Goal: Task Accomplishment & Management: Complete application form

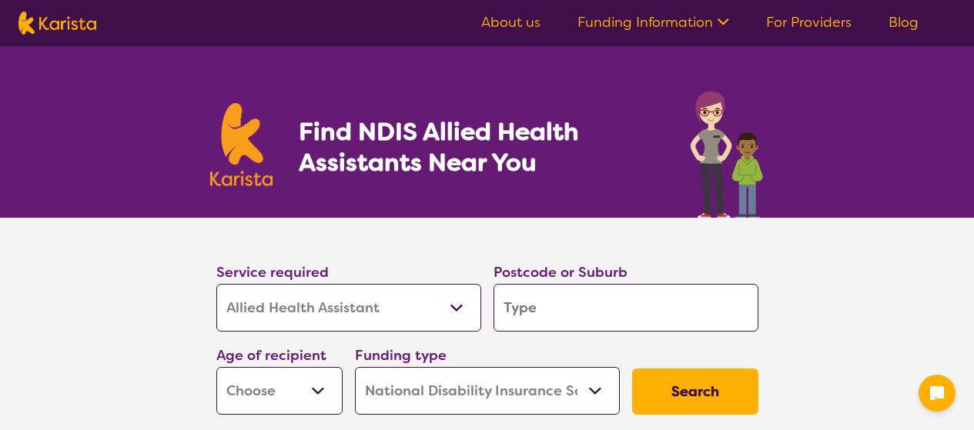
select select "Allied Health Assistant"
select select "NDIS"
select select "Allied Health Assistant"
select select "NDIS"
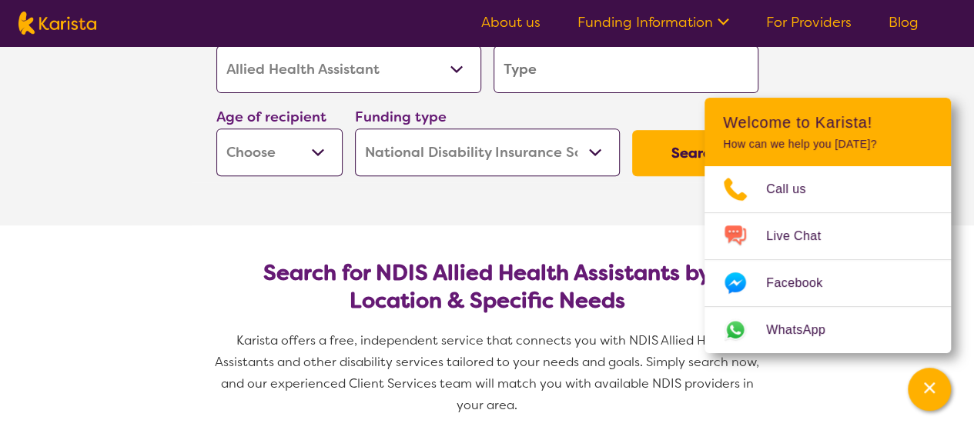
scroll to position [141, 0]
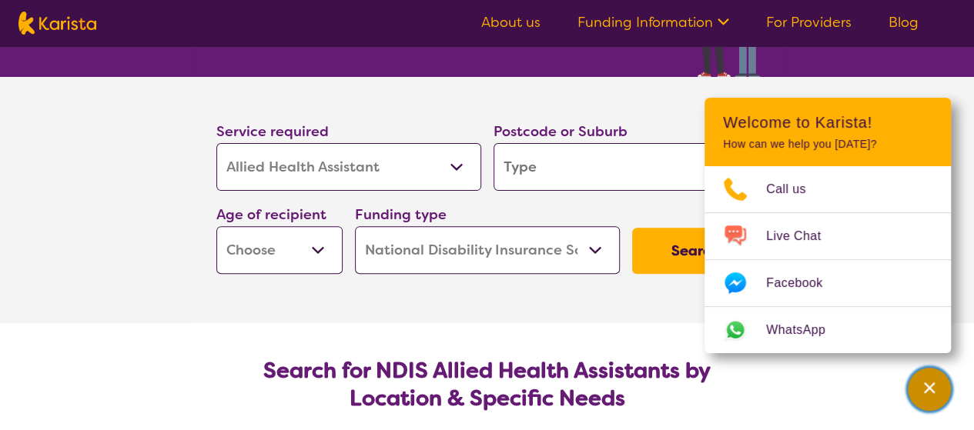
click at [929, 383] on icon "Channel Menu" at bounding box center [929, 387] width 15 height 15
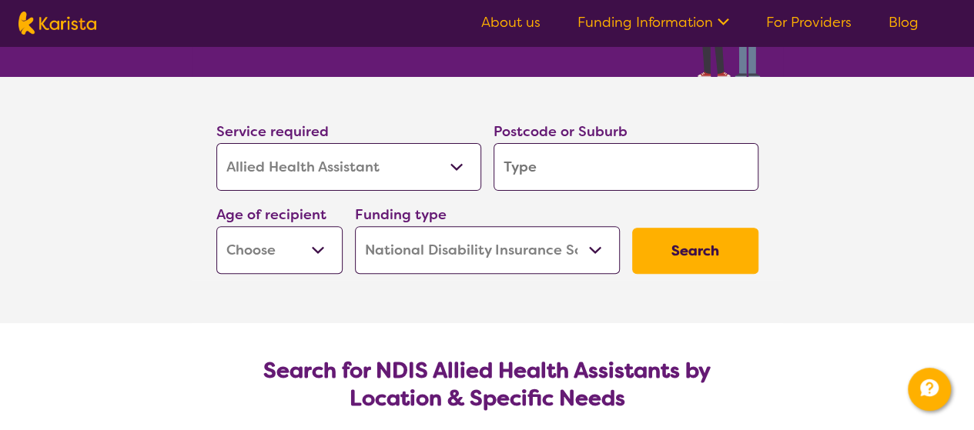
click at [618, 159] on input "search" at bounding box center [626, 167] width 265 height 48
click at [313, 235] on select "Early Childhood - 0 to 9 Child - 10 to 11 Adolescent - 12 to 17 Adult - 18 to 6…" at bounding box center [279, 250] width 126 height 48
click at [562, 158] on input "search" at bounding box center [626, 167] width 265 height 48
type input "s"
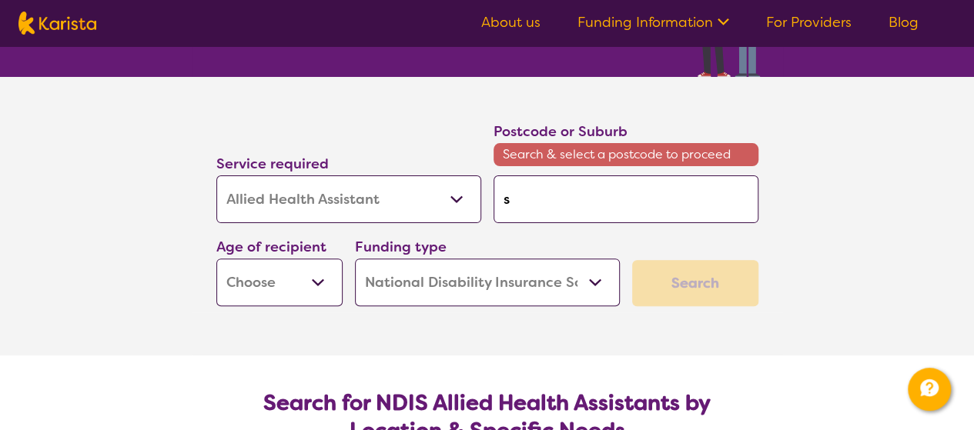
type input "s"
type input "st"
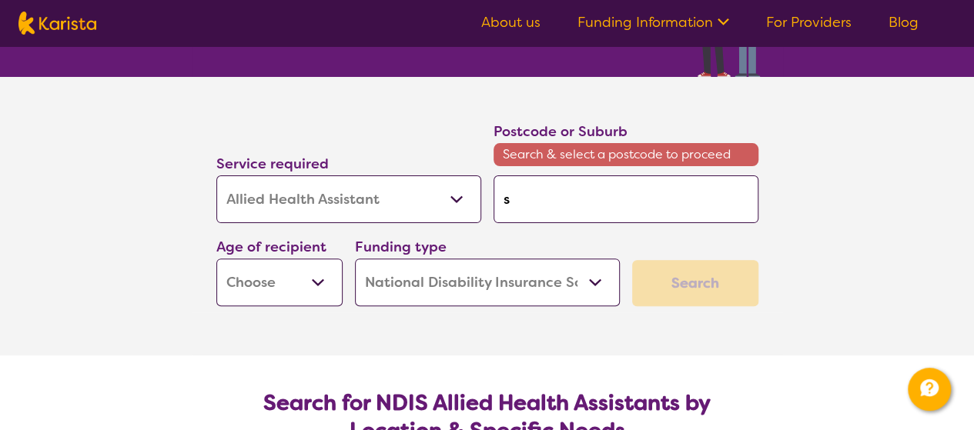
type input "st"
type input "st a"
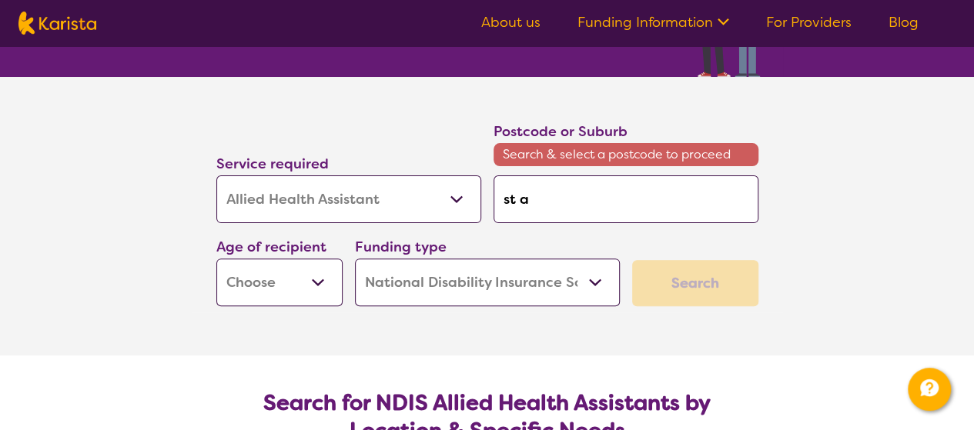
type input "st ab"
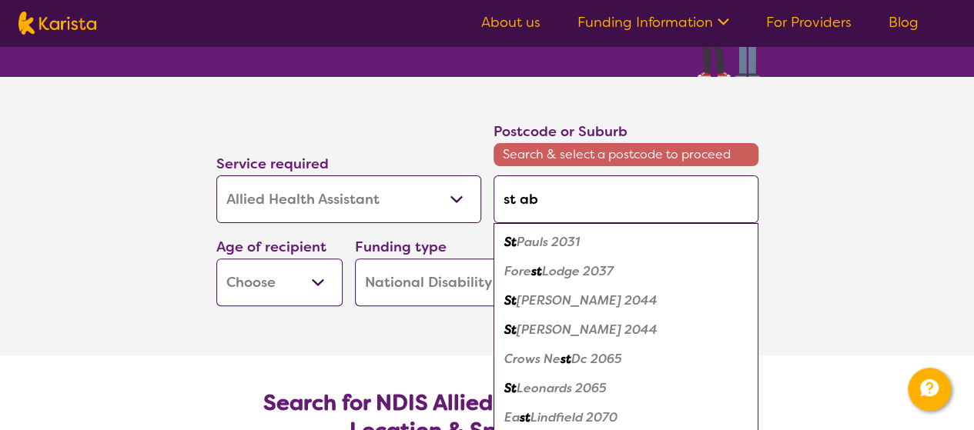
type input "st abl"
type input "st ab"
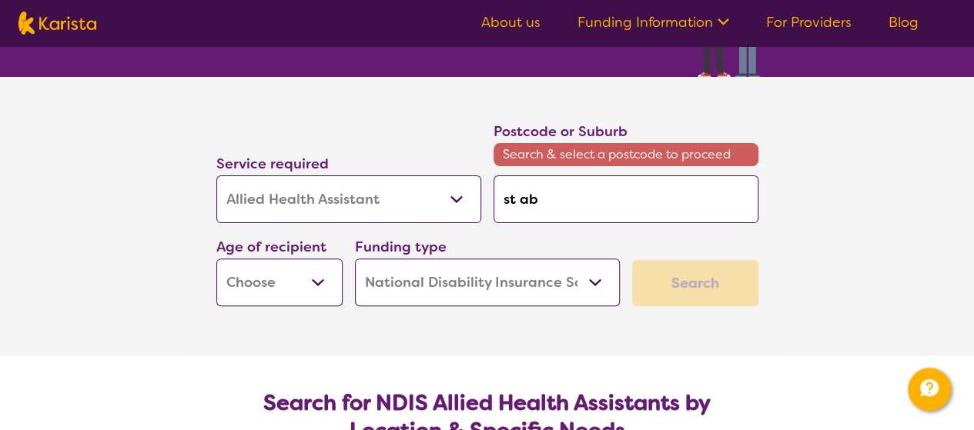
type input "st a"
type input "st al"
type input "st alb"
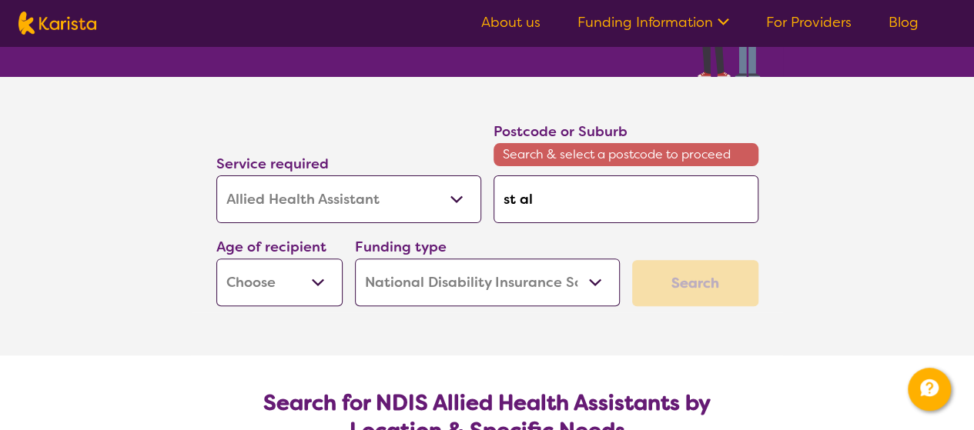
type input "st alb"
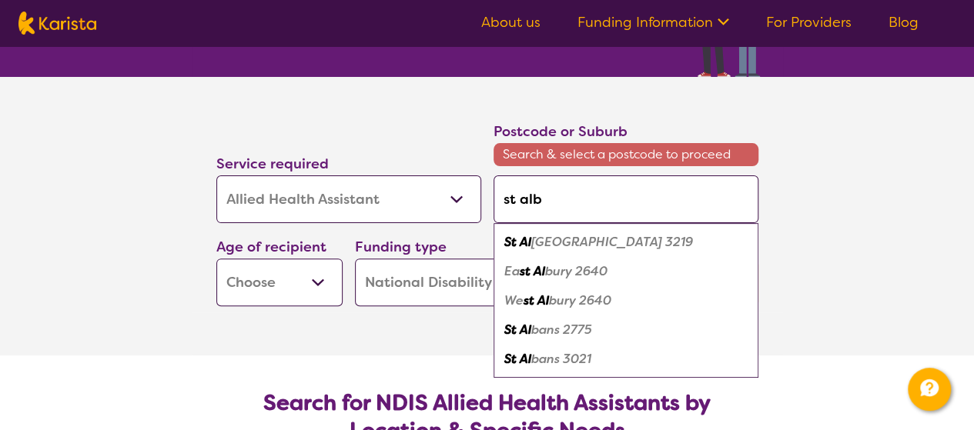
type input "st alba"
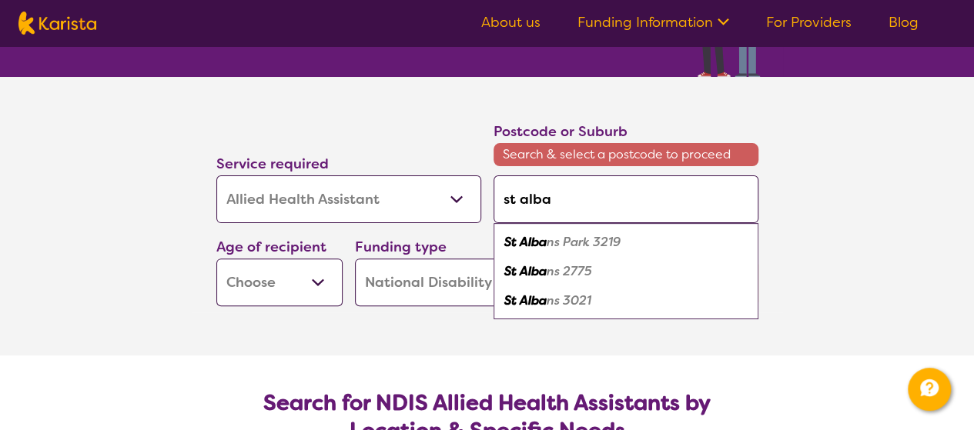
click at [571, 295] on em "ns 3021" at bounding box center [569, 301] width 45 height 16
type input "3021"
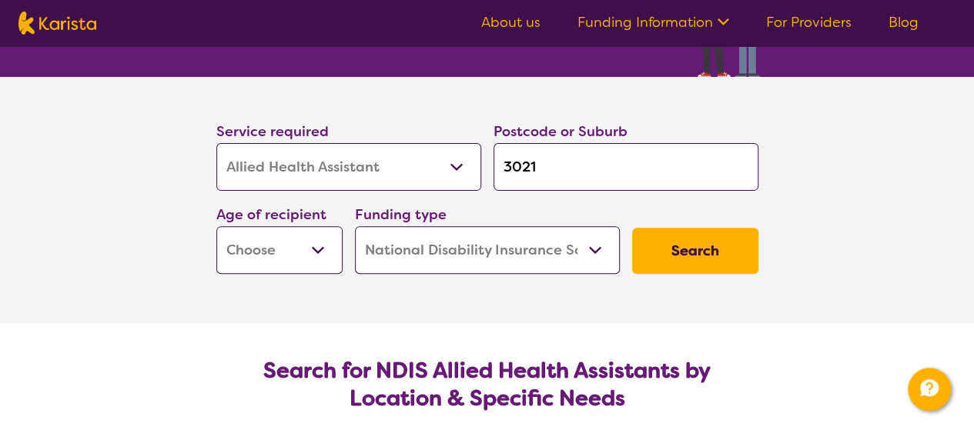
click at [262, 254] on select "Early Childhood - 0 to 9 Child - 10 to 11 Adolescent - 12 to 17 Adult - 18 to 6…" at bounding box center [279, 250] width 126 height 48
select select "AD"
click at [216, 226] on select "Early Childhood - 0 to 9 Child - 10 to 11 Adolescent - 12 to 17 Adult - 18 to 6…" at bounding box center [279, 250] width 126 height 48
select select "AD"
click at [710, 241] on button "Search" at bounding box center [695, 251] width 126 height 46
